Goal: Complete application form

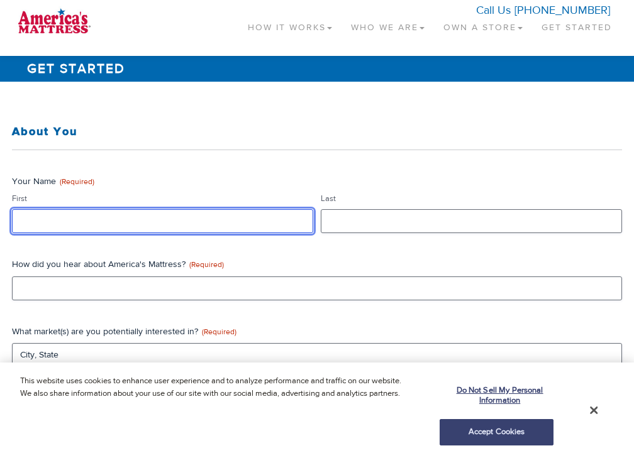
type input "data"
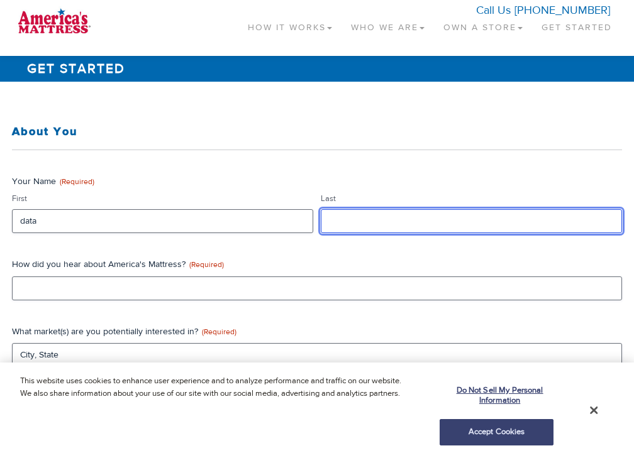
type input "data"
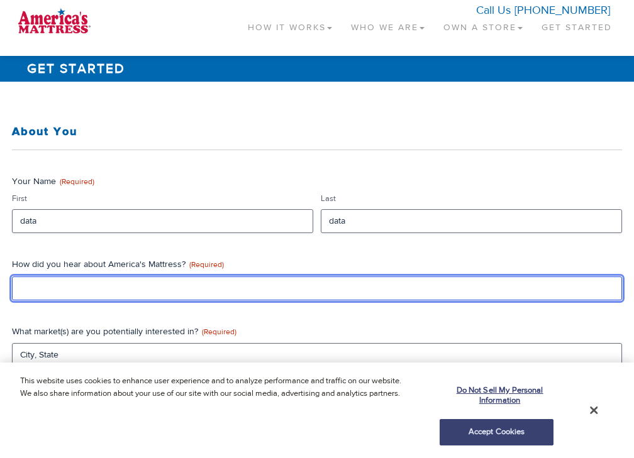
type input "data"
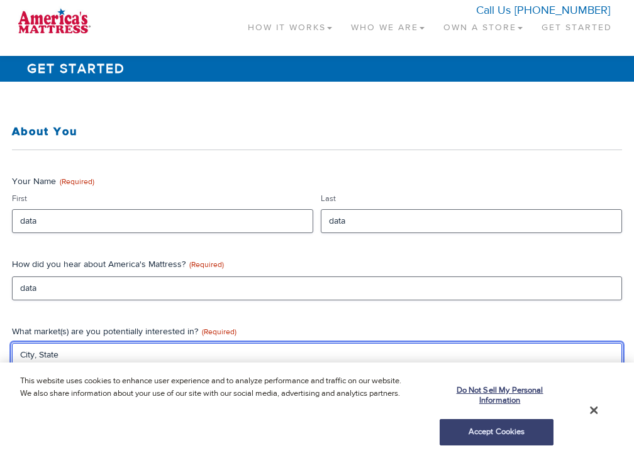
type input "CA"
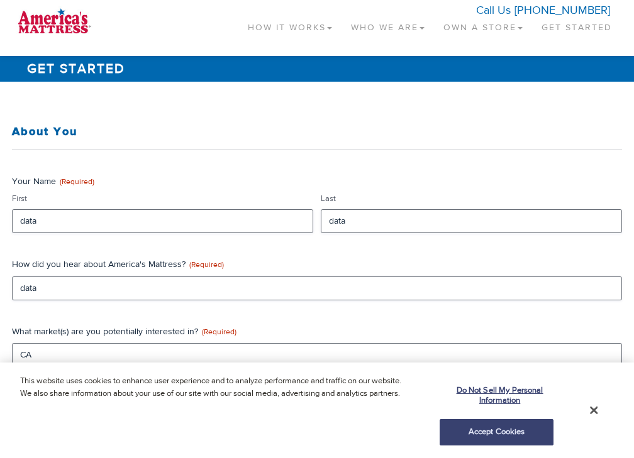
type input "data"
type textarea "data"
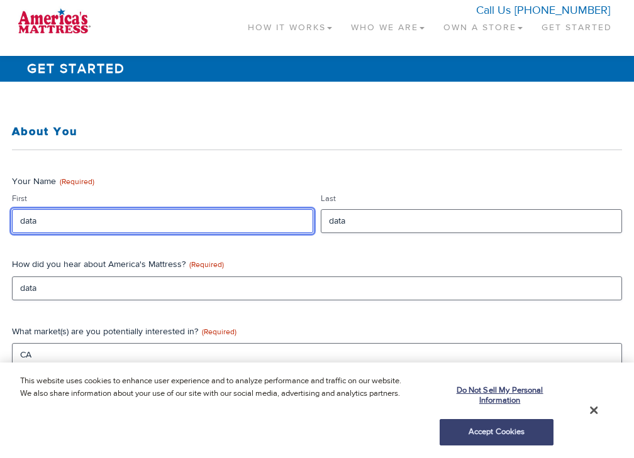
type input "dataa"
